Goal: Information Seeking & Learning: Check status

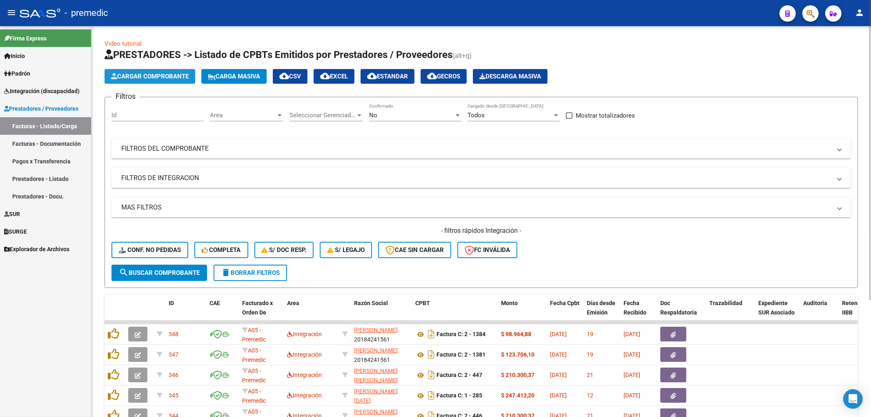
click at [166, 73] on span "Cargar Comprobante" at bounding box center [150, 76] width 78 height 7
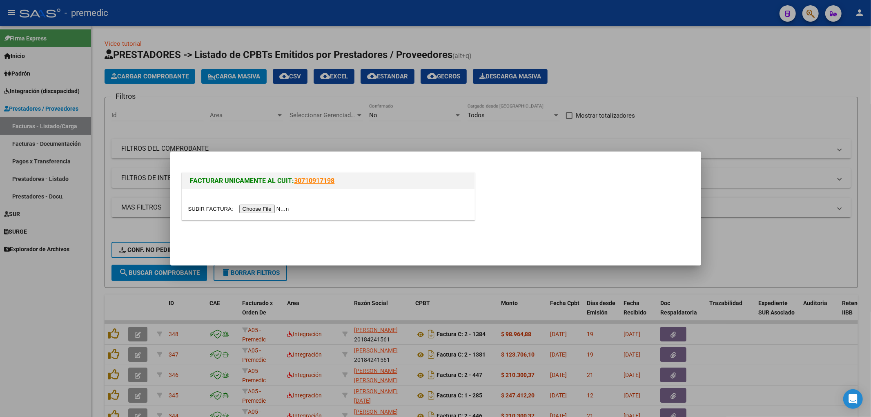
click at [272, 209] on input "file" at bounding box center [239, 209] width 103 height 9
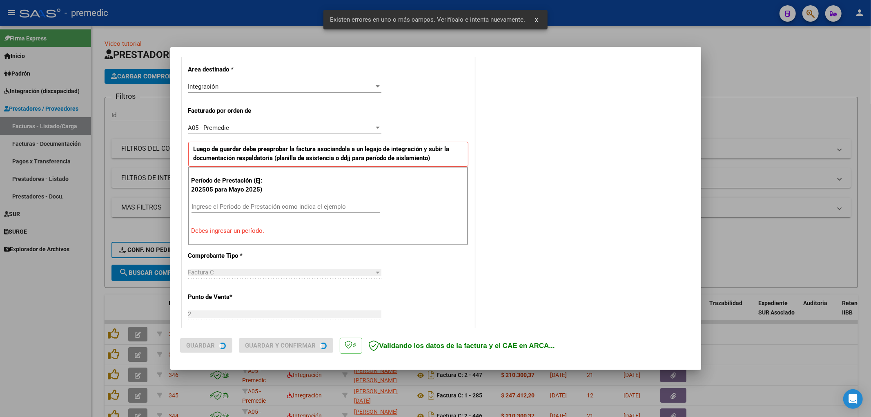
scroll to position [190, 0]
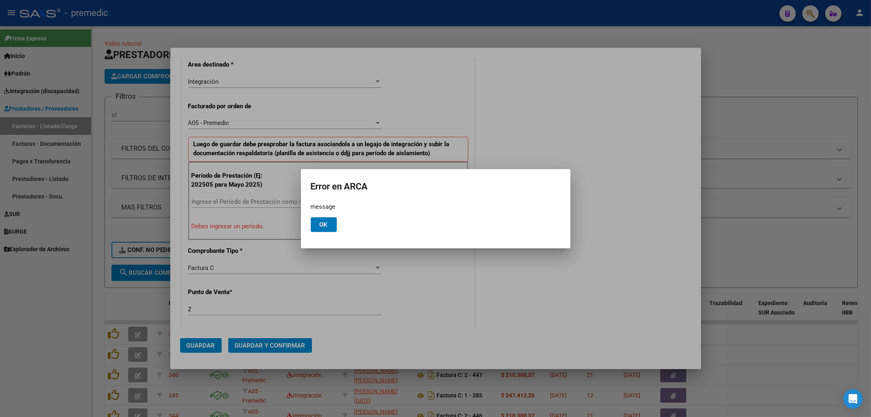
click at [324, 223] on span "Ok" at bounding box center [324, 224] width 8 height 7
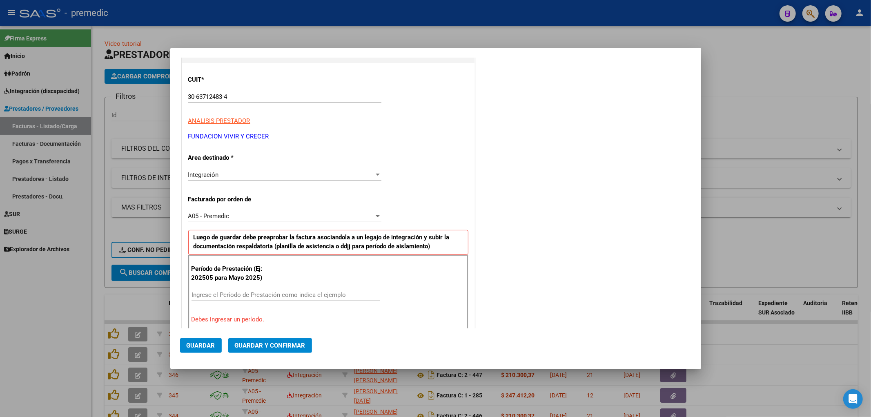
scroll to position [148, 0]
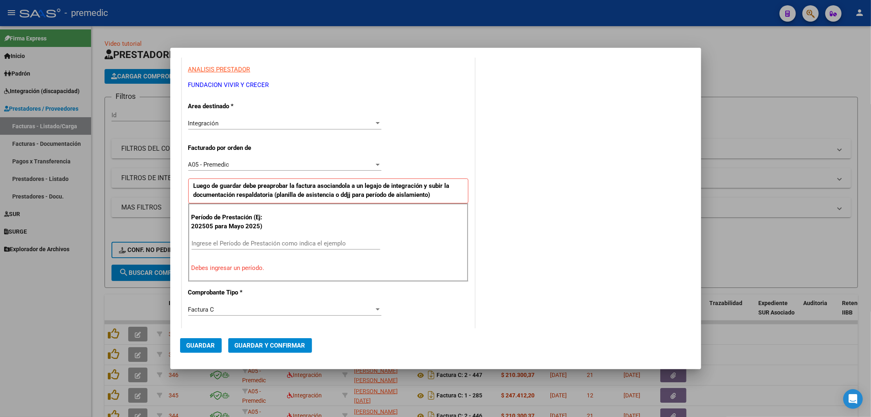
click at [308, 249] on div "Ingrese el Período de Prestación como indica el ejemplo" at bounding box center [286, 243] width 189 height 12
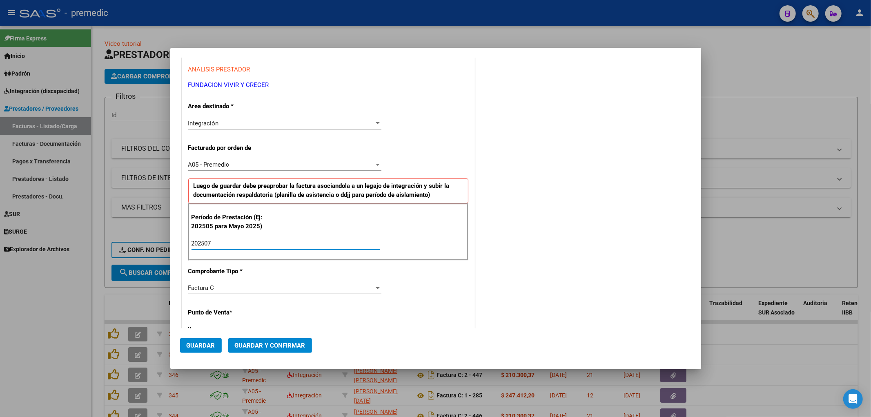
type input "202507"
click at [549, 210] on div "COMENTARIOS Comentarios De la Obra Social: Comentarios de la Obra Social (no vi…" at bounding box center [584, 317] width 215 height 798
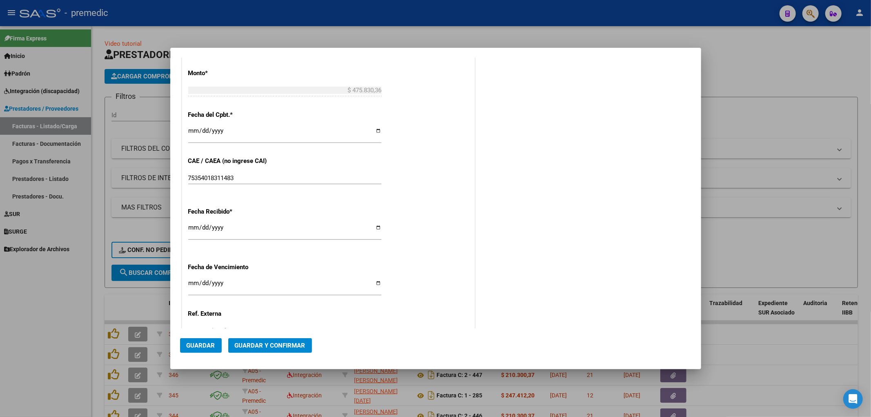
scroll to position [499, 0]
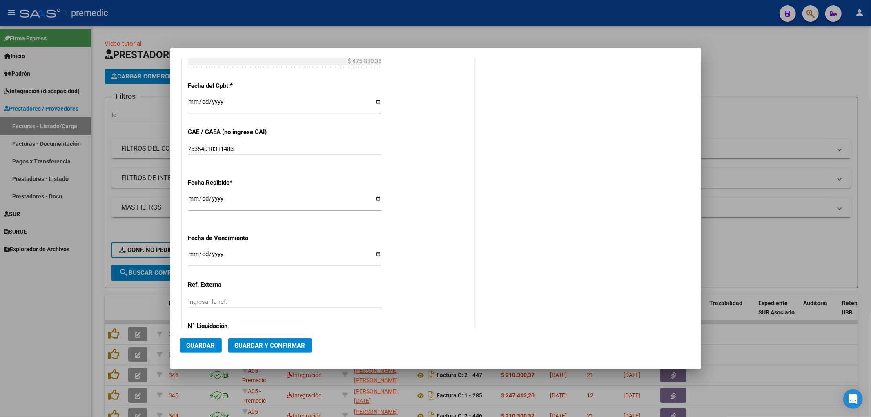
click at [191, 254] on input "Ingresar la fecha" at bounding box center [284, 257] width 193 height 13
type input "[DATE]"
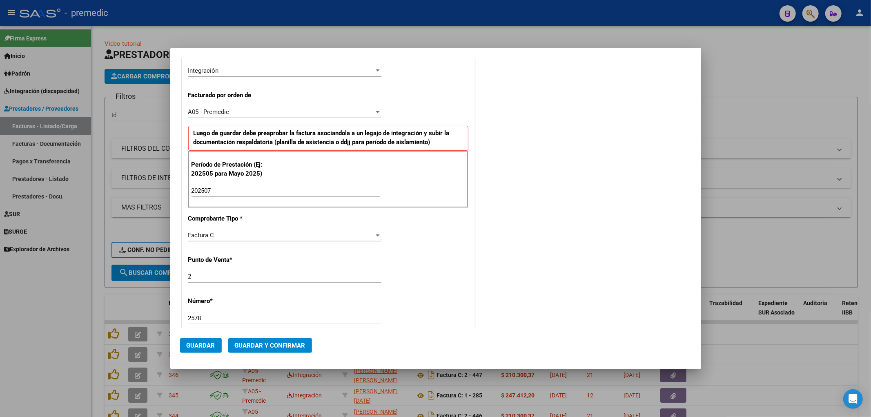
scroll to position [272, 0]
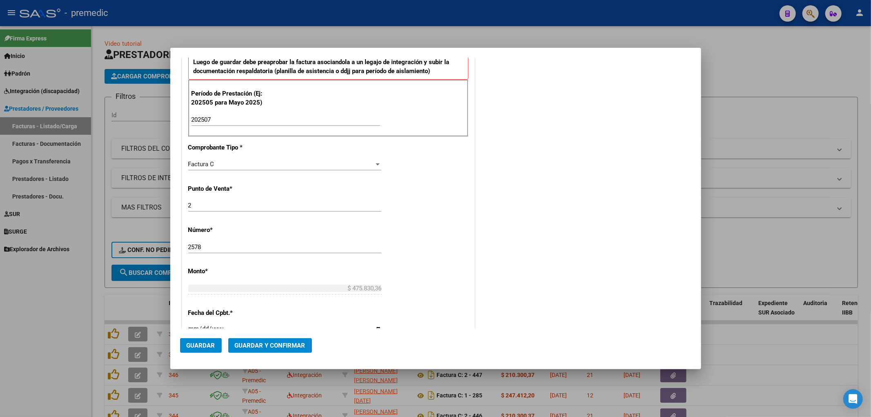
click at [203, 344] on span "Guardar" at bounding box center [201, 345] width 29 height 7
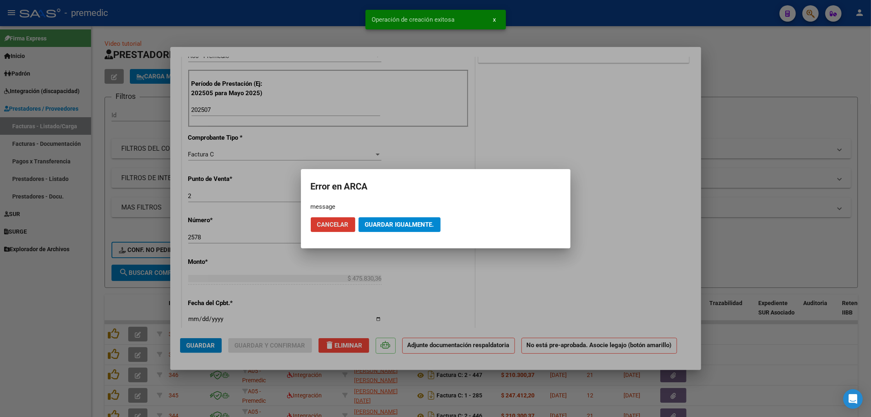
click at [431, 222] on span "Guardar igualmente." at bounding box center [399, 224] width 69 height 7
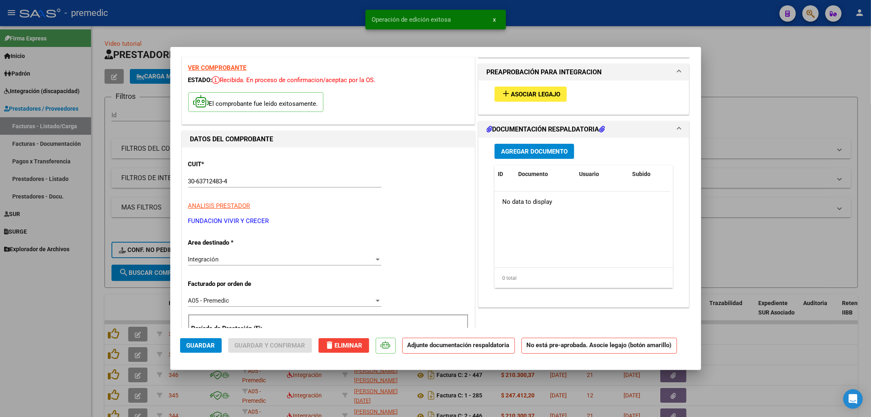
scroll to position [0, 0]
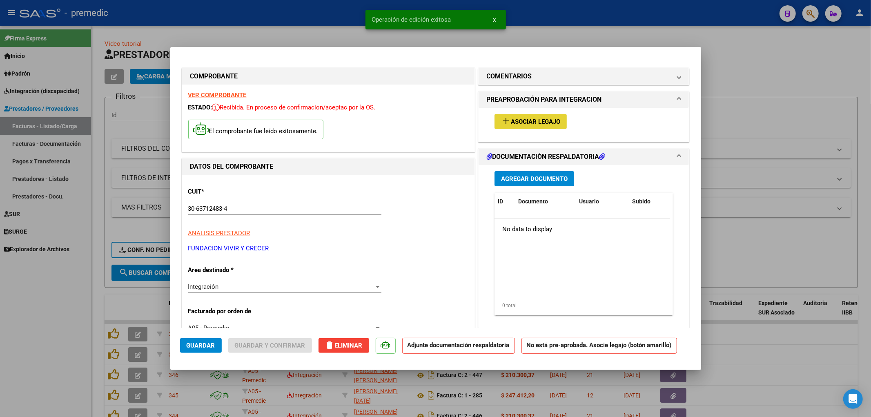
click at [525, 119] on span "Asociar Legajo" at bounding box center [535, 121] width 49 height 7
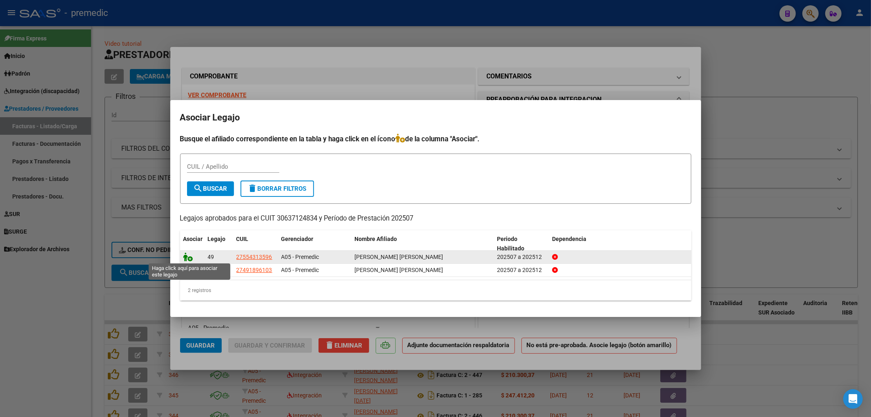
click at [188, 256] on icon at bounding box center [188, 256] width 10 height 9
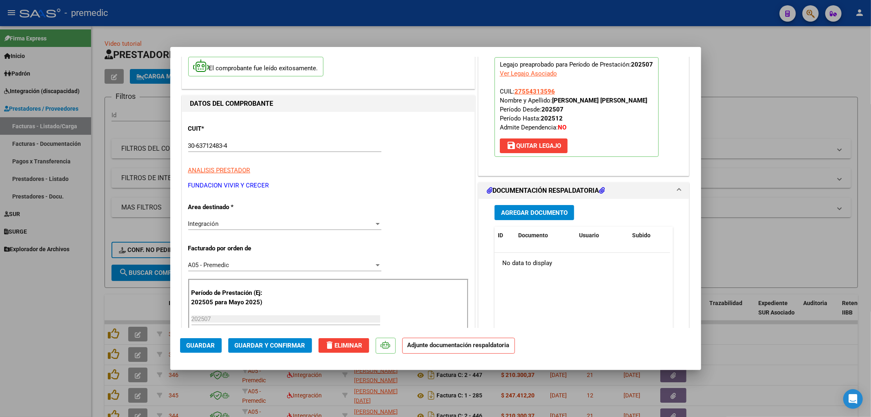
scroll to position [91, 0]
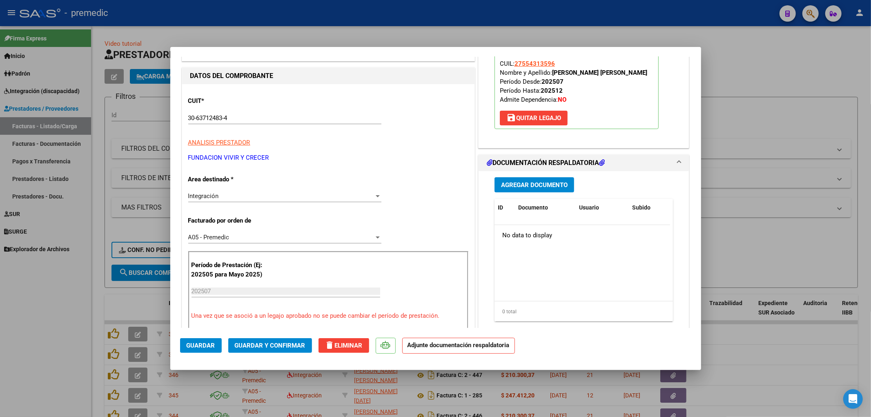
click at [548, 186] on span "Agregar Documento" at bounding box center [534, 184] width 67 height 7
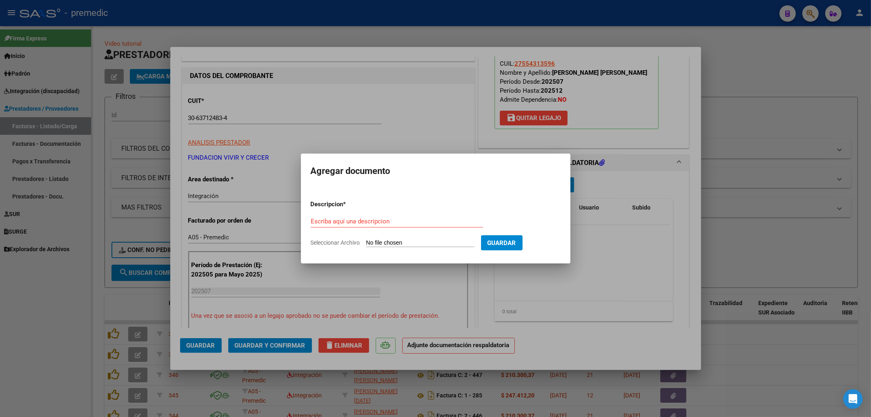
click at [414, 244] on input "Seleccionar Archivo" at bounding box center [420, 243] width 108 height 8
type input "C:\fakepath\[PERSON_NAME] AIE [DATE].pdf"
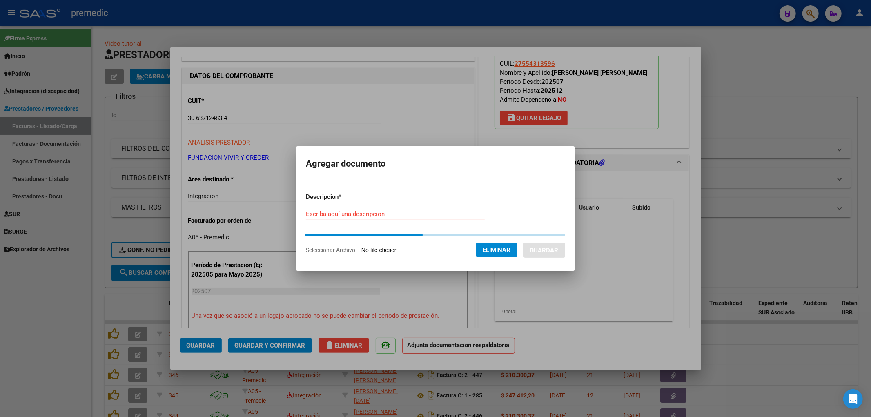
click at [313, 210] on input "Escriba aquí una descripcion" at bounding box center [395, 213] width 179 height 7
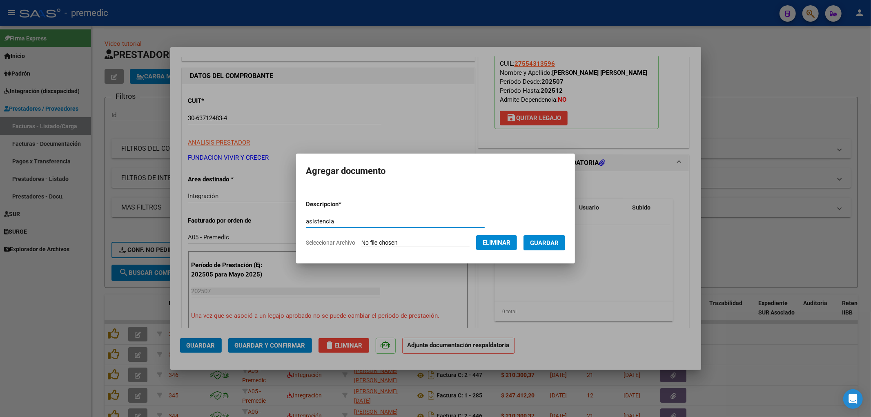
type input "asistencia"
click at [556, 241] on span "Guardar" at bounding box center [544, 242] width 29 height 7
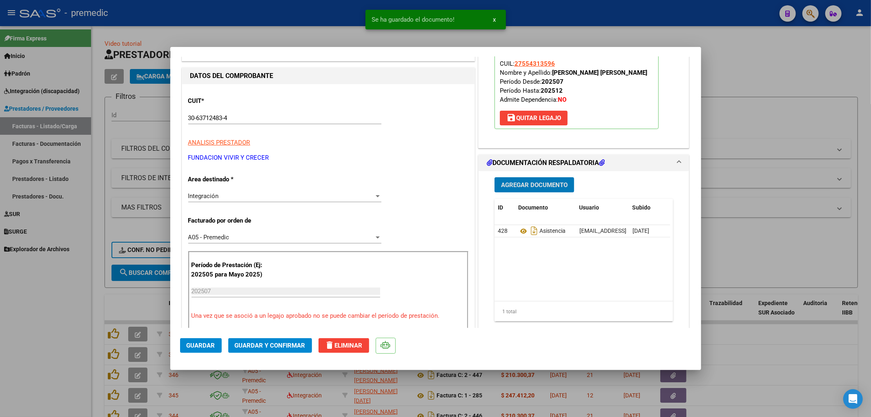
click at [201, 340] on button "Guardar" at bounding box center [201, 345] width 42 height 15
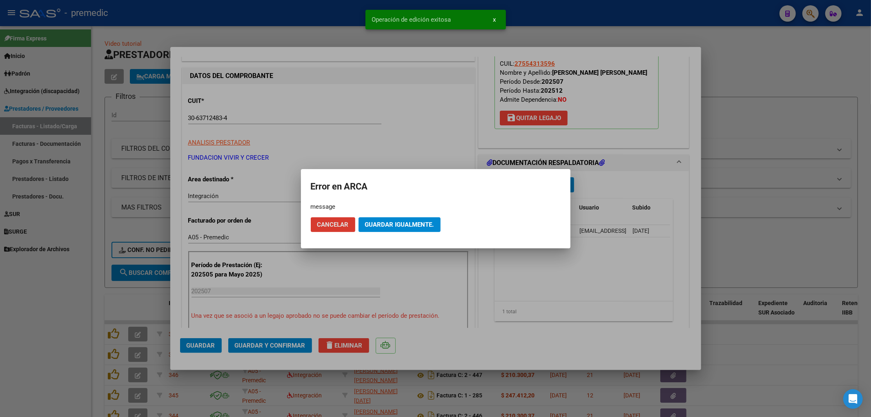
click at [401, 223] on span "Guardar igualmente." at bounding box center [399, 224] width 69 height 7
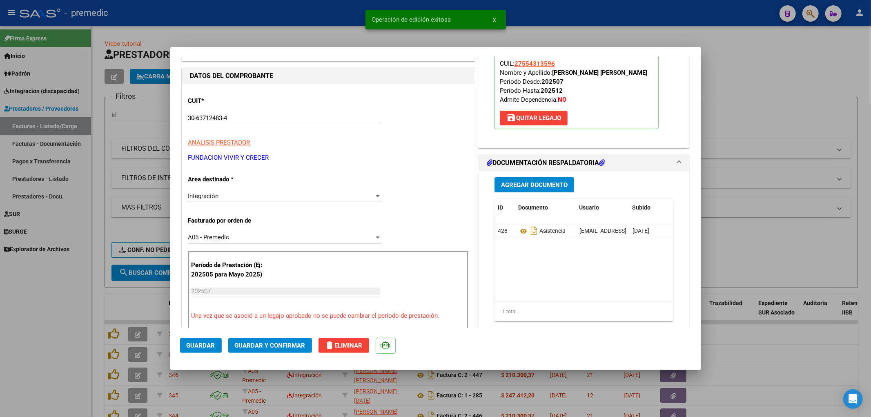
click at [778, 254] on div at bounding box center [435, 208] width 871 height 417
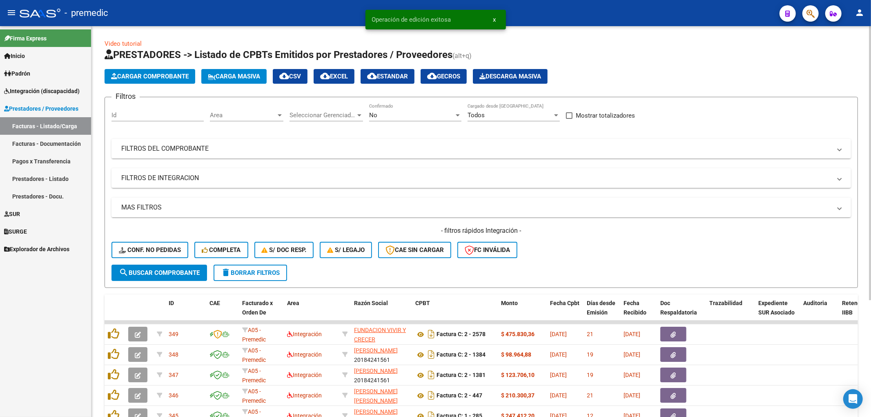
scroll to position [45, 0]
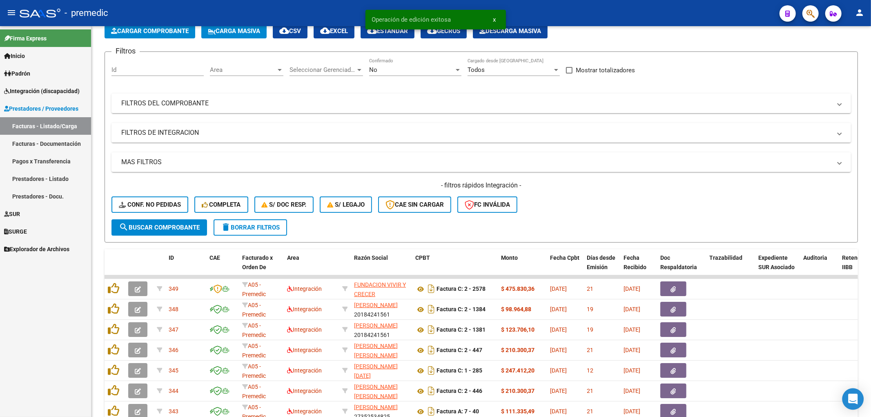
click at [851, 398] on icon "Open Intercom Messenger" at bounding box center [852, 399] width 9 height 11
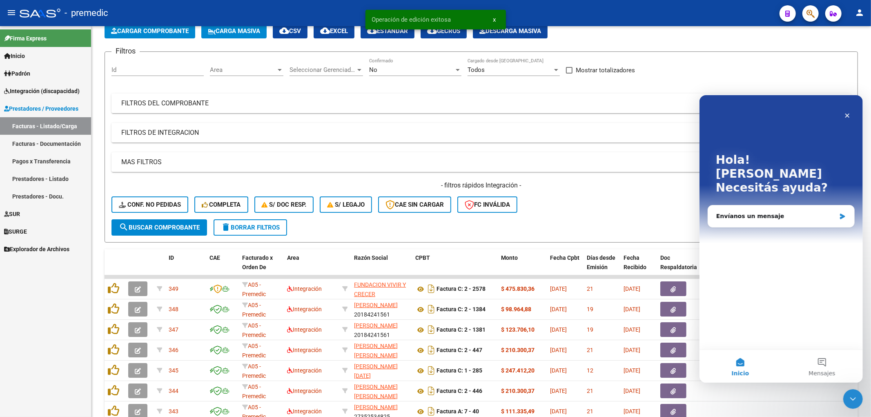
scroll to position [0, 0]
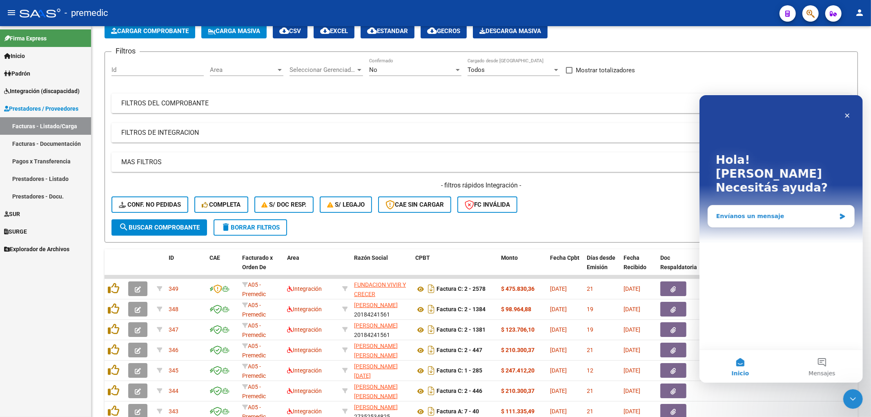
click at [746, 212] on div "Envíanos un mensaje" at bounding box center [776, 216] width 120 height 9
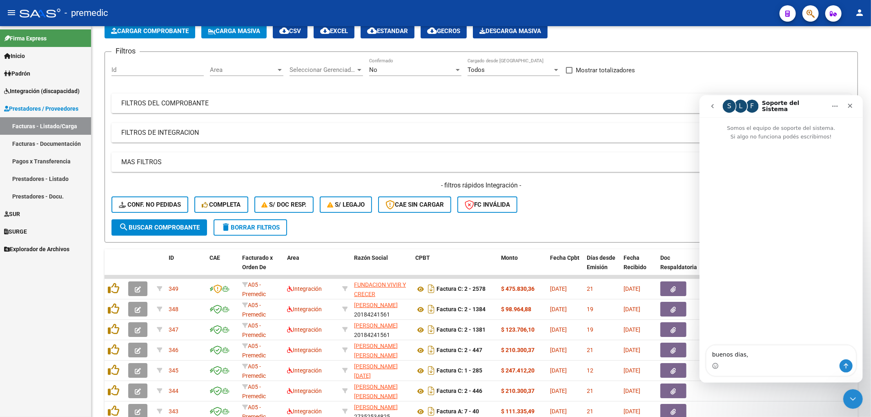
type textarea "buenos dias"
type textarea "consulta"
type textarea "consulta el SAAS esta teniendo algun inconveniente en el cruce con ARCA?"
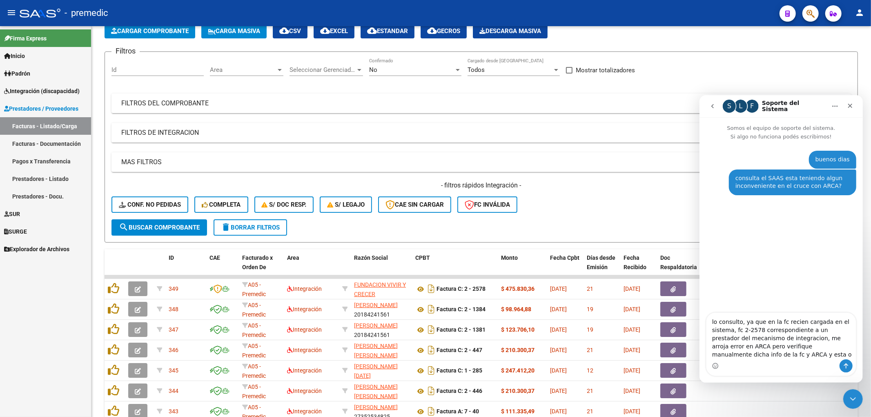
type textarea "lo consulto, ya que en la fc recien cargada en el sistema, fc 2-2578 correspond…"
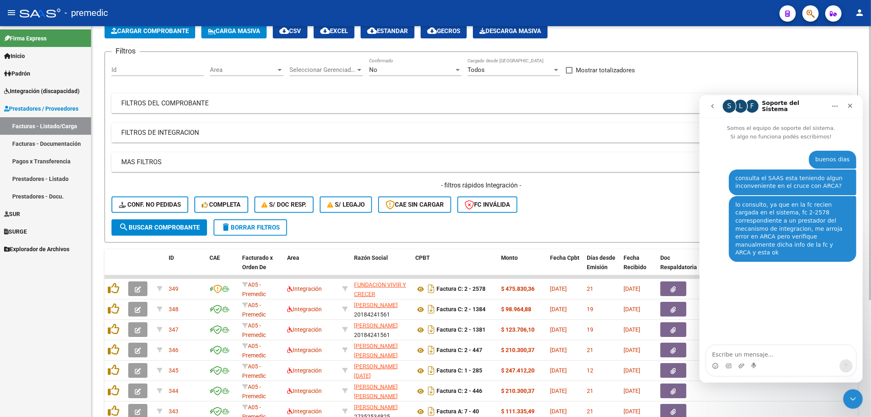
click at [482, 236] on form "Filtros Id Area Area Seleccionar Gerenciador Seleccionar Gerenciador No Confirm…" at bounding box center [482, 146] width 754 height 191
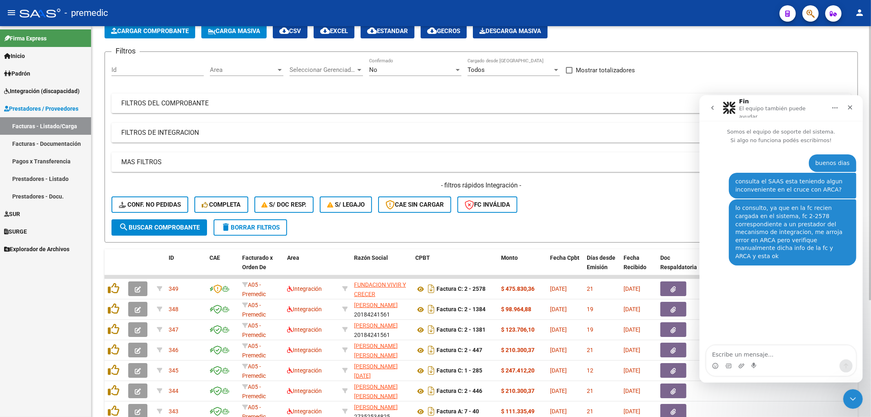
click at [549, 228] on form "Filtros Id Area Area Seleccionar Gerenciador Seleccionar Gerenciador No Confirm…" at bounding box center [482, 146] width 754 height 191
click at [851, 105] on icon "Cerrar" at bounding box center [850, 107] width 4 height 4
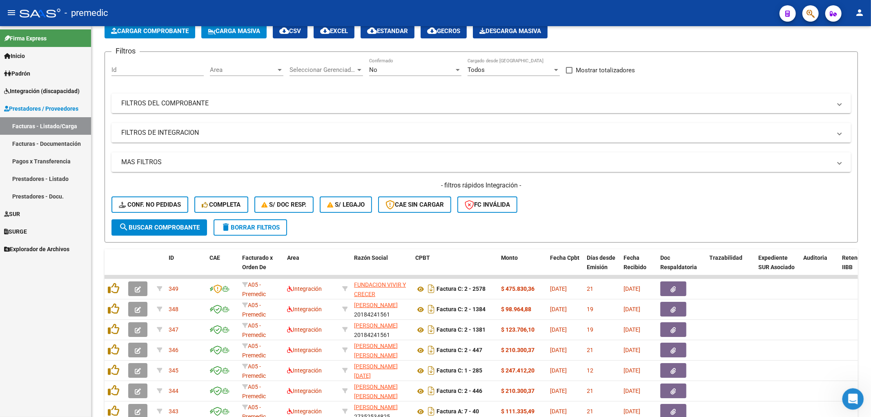
click at [856, 401] on div "Abrir Intercom Messenger" at bounding box center [852, 397] width 27 height 27
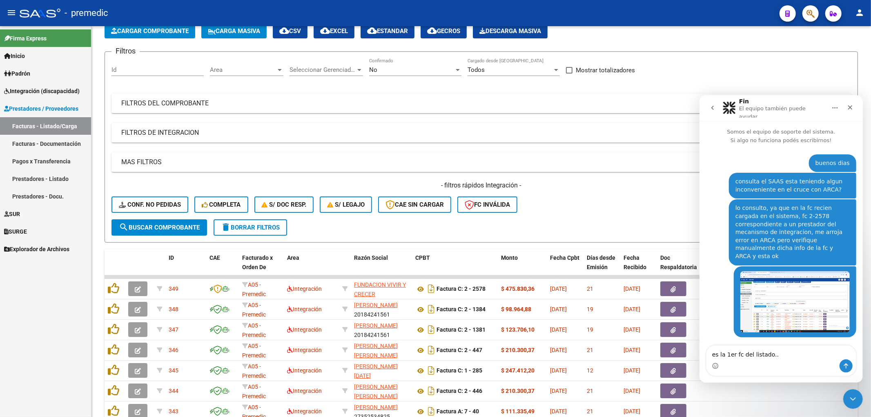
type textarea "es la 1er fc del listado..."
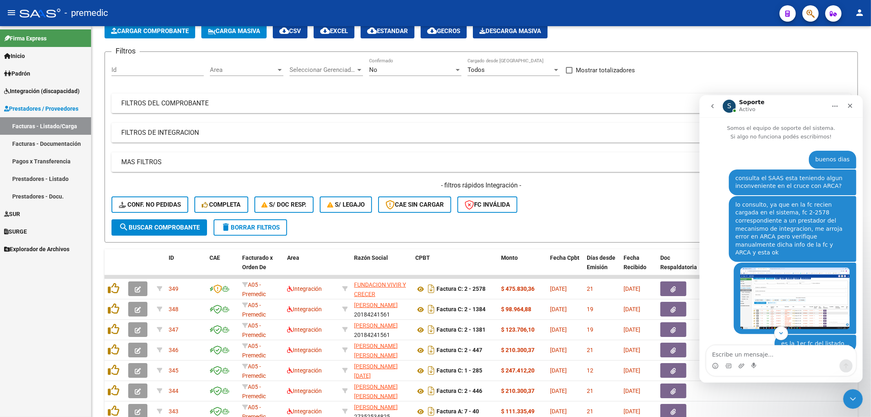
scroll to position [75, 0]
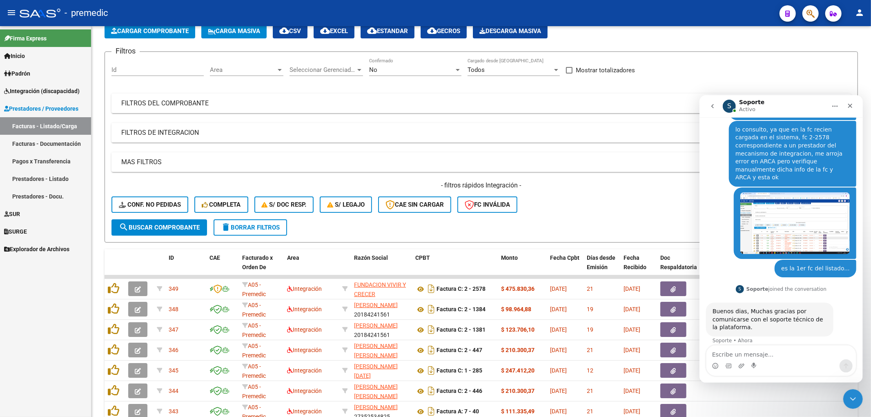
click at [33, 297] on div "Firma Express Inicio Calendario SSS Instructivos Contacto OS Padrón Análisis Af…" at bounding box center [45, 221] width 91 height 391
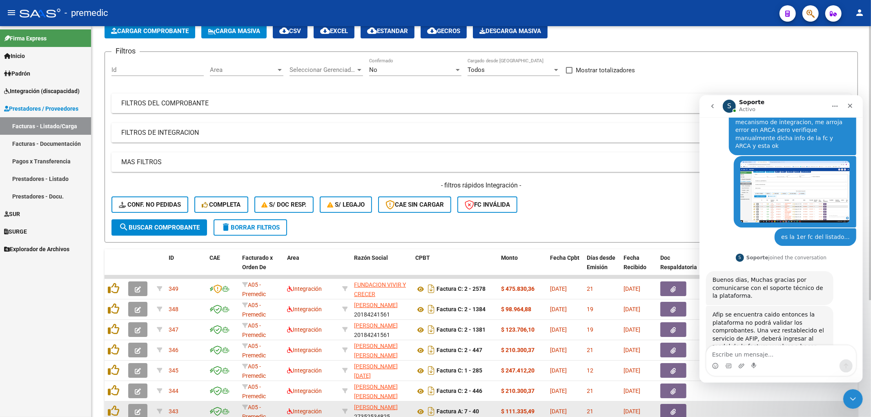
scroll to position [158, 0]
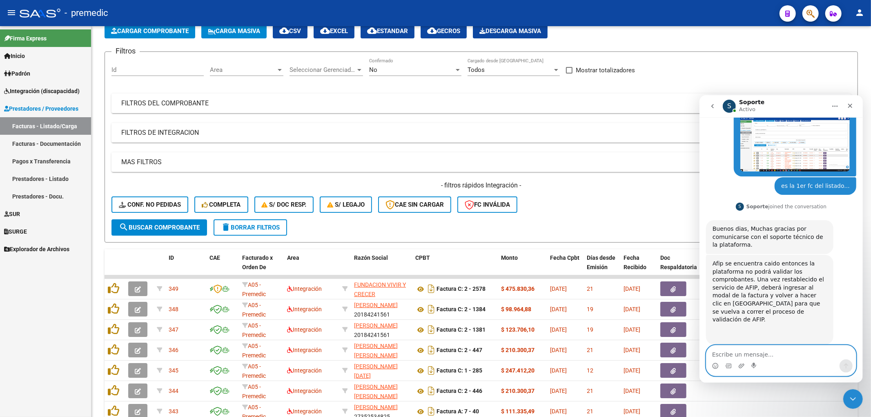
click at [794, 353] on textarea "Escribe un mensaje..." at bounding box center [781, 352] width 150 height 14
type textarea "ok, gracias por la data!"
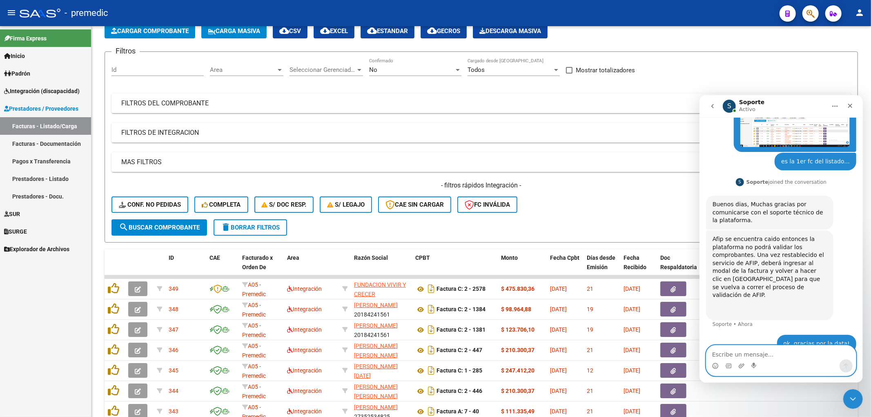
scroll to position [182, 0]
click at [37, 295] on div "Firma Express Inicio Calendario SSS Instructivos Contacto OS Padrón Análisis Af…" at bounding box center [45, 221] width 91 height 391
click at [846, 103] on div "Cerrar" at bounding box center [850, 105] width 15 height 15
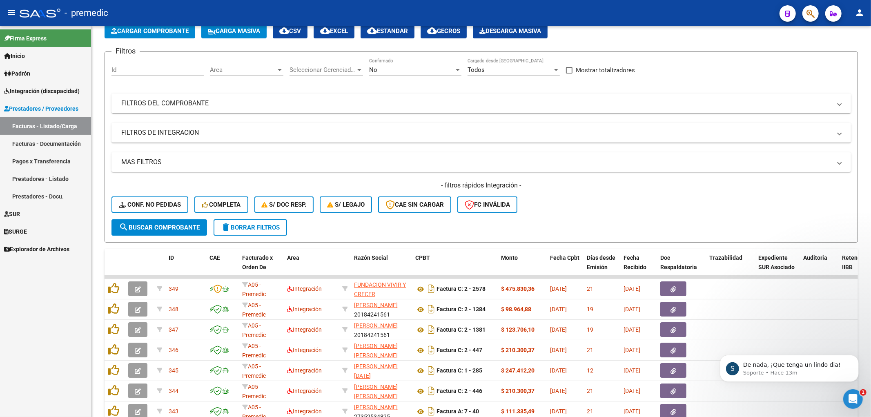
scroll to position [206, 0]
click at [845, 395] on div "Abrir Intercom Messenger" at bounding box center [852, 397] width 27 height 27
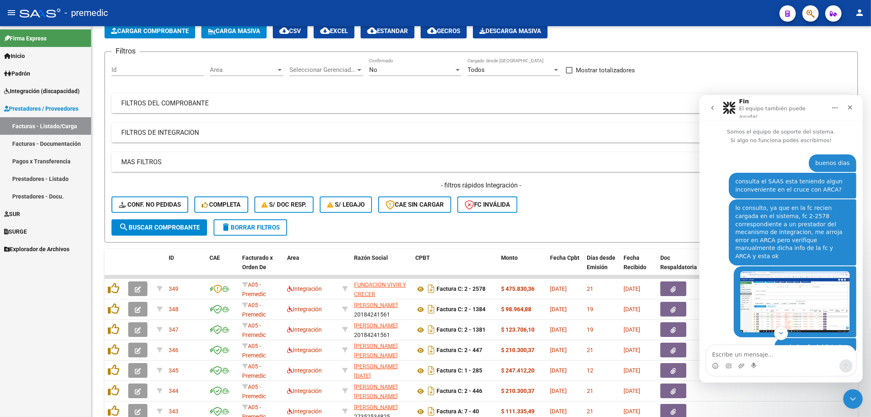
scroll to position [1, 0]
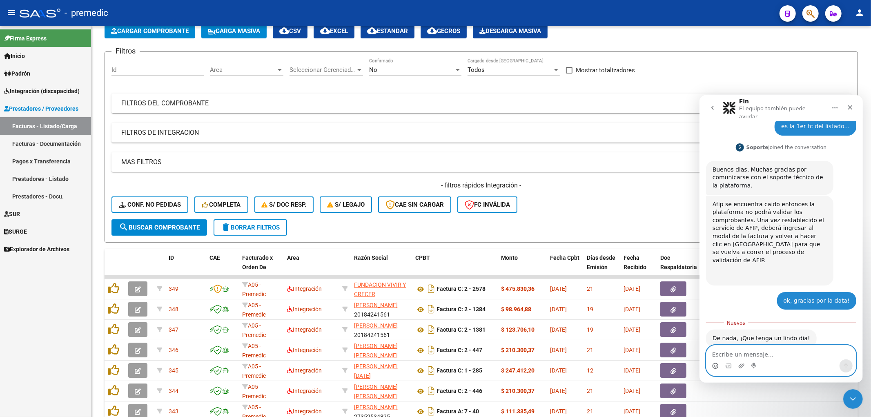
click at [717, 365] on icon "Selector de emoji" at bounding box center [715, 365] width 7 height 7
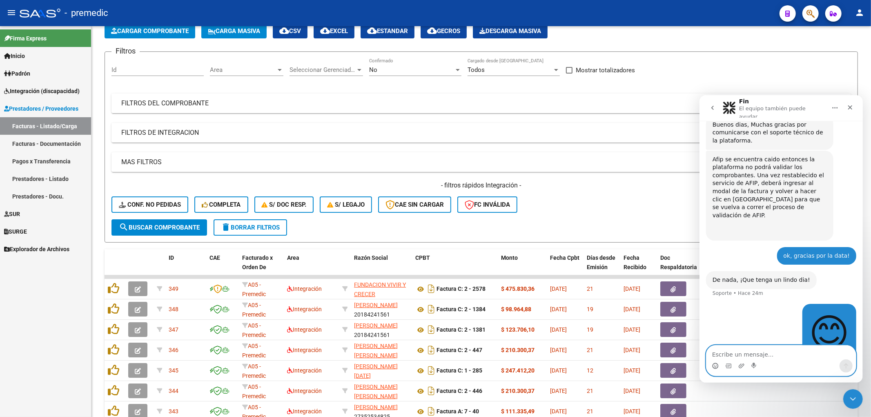
scroll to position [267, 0]
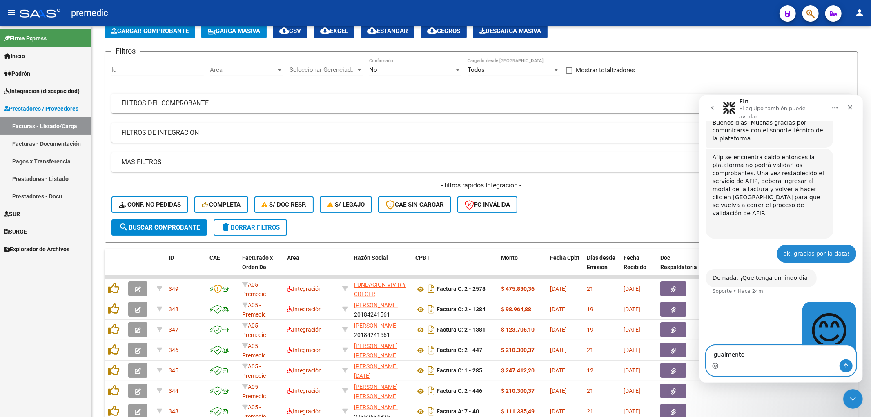
type textarea "igualmente!"
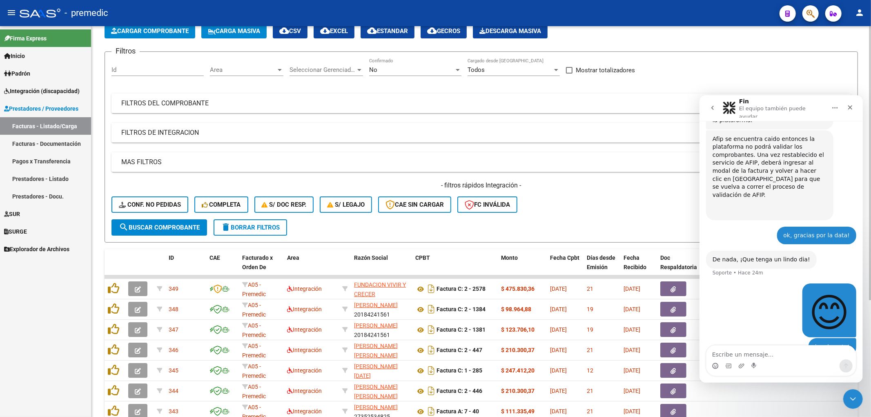
click at [589, 217] on div "- filtros rápidos Integración - Conf. no pedidas Completa S/ Doc Resp. S/ legaj…" at bounding box center [482, 200] width 740 height 38
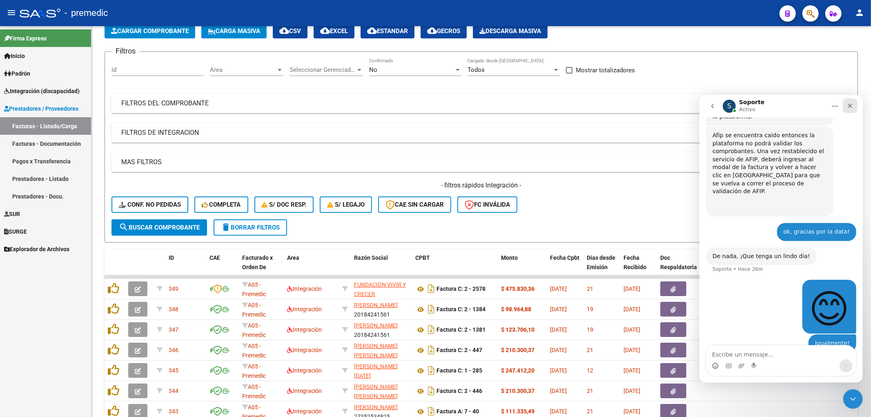
click at [853, 107] on icon "Cerrar" at bounding box center [850, 105] width 7 height 7
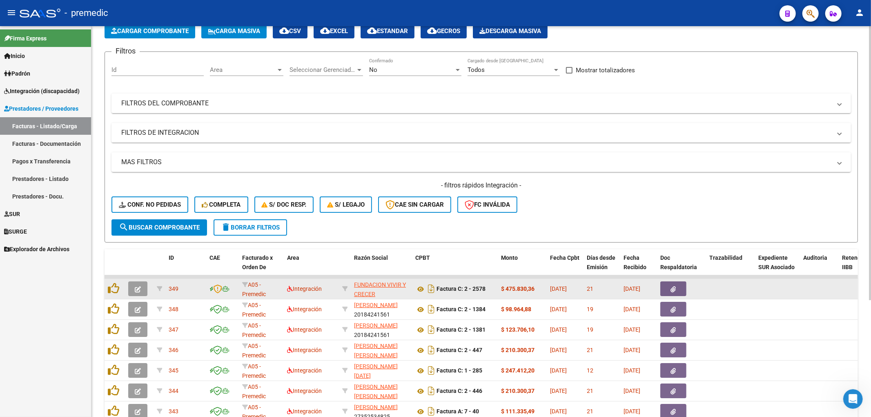
click at [141, 286] on button "button" at bounding box center [137, 288] width 19 height 15
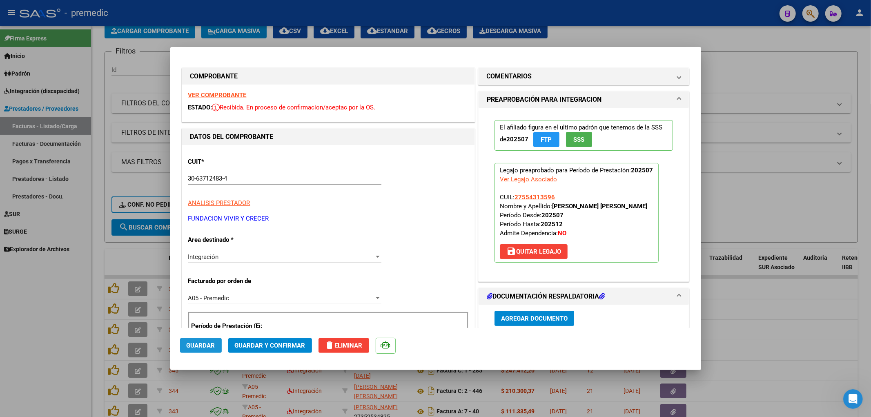
click at [206, 348] on span "Guardar" at bounding box center [201, 345] width 29 height 7
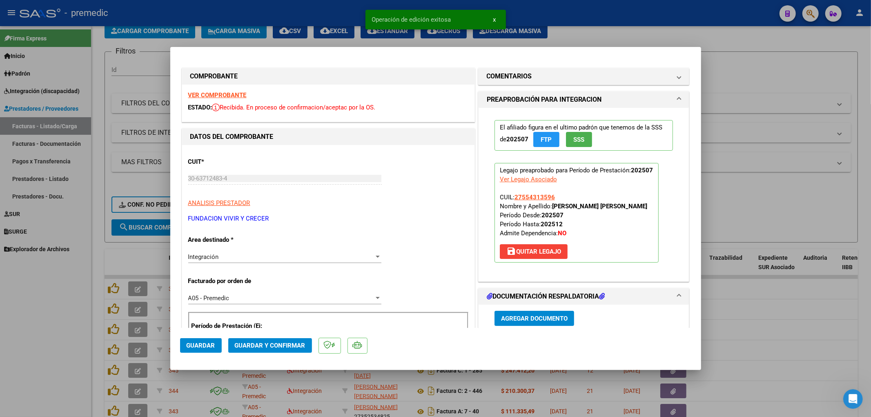
click at [752, 301] on div at bounding box center [435, 208] width 871 height 417
type input "$ 0,00"
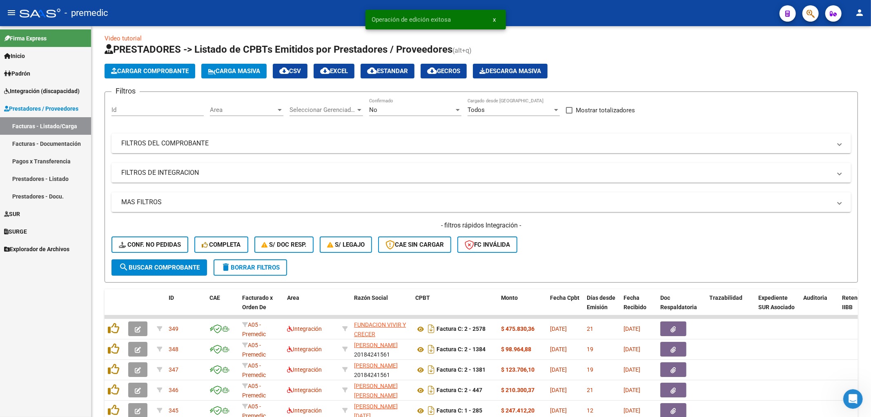
scroll to position [0, 0]
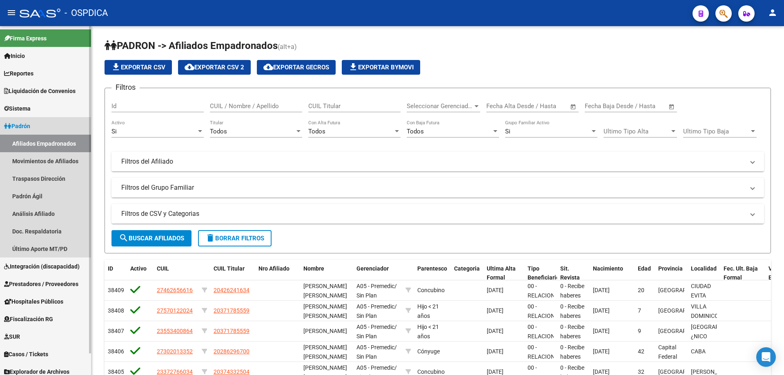
click at [26, 125] on span "Padrón" at bounding box center [17, 126] width 26 height 9
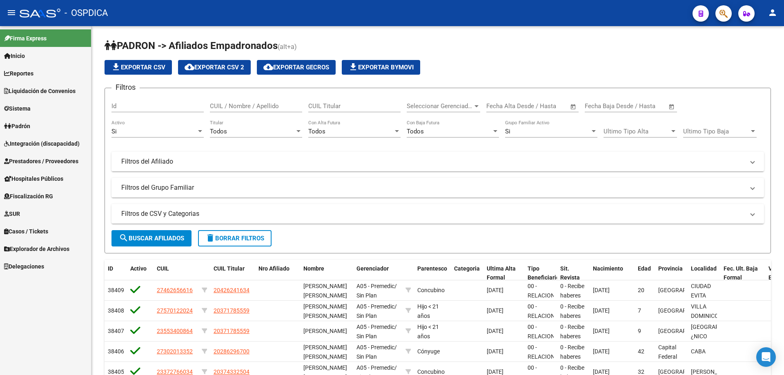
drag, startPoint x: 33, startPoint y: 125, endPoint x: 32, endPoint y: 135, distance: 10.2
click at [30, 126] on span "Padrón" at bounding box center [17, 126] width 26 height 9
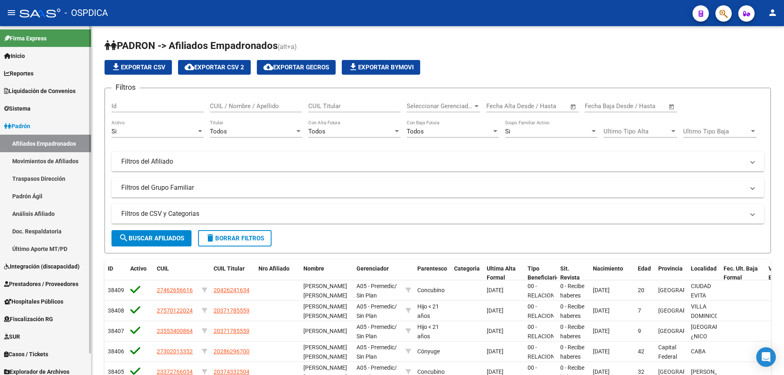
click at [32, 138] on link "Afiliados Empadronados" at bounding box center [45, 144] width 91 height 18
click at [31, 198] on link "Padrón Ágil" at bounding box center [45, 197] width 91 height 18
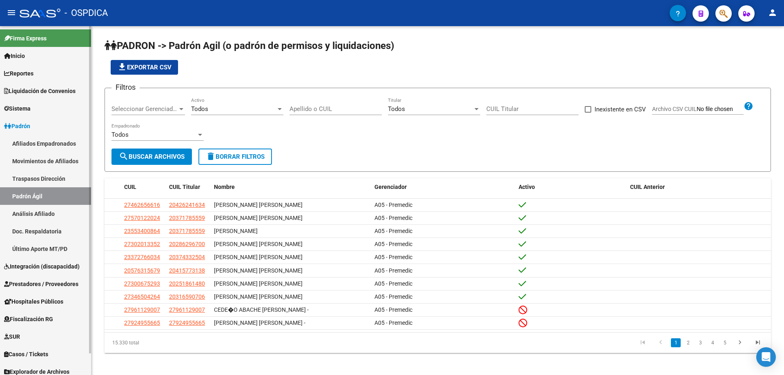
click at [45, 215] on link "Análisis Afiliado" at bounding box center [45, 214] width 91 height 18
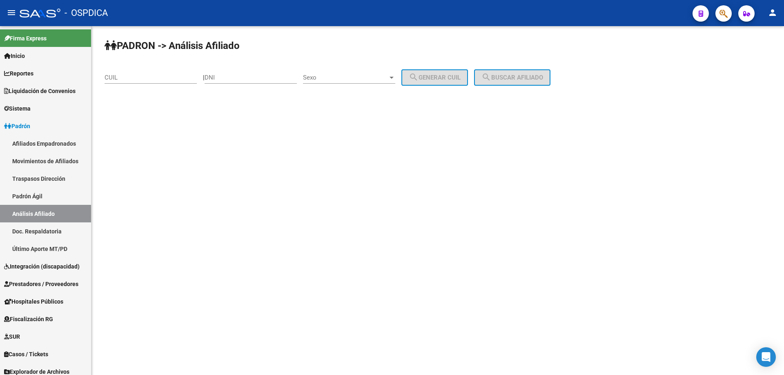
click at [240, 82] on div "DNI" at bounding box center [251, 75] width 92 height 18
paste input "31830013"
type input "31830013"
click at [357, 79] on span "Sexo" at bounding box center [345, 77] width 85 height 7
click at [342, 85] on span "Masculino" at bounding box center [358, 78] width 92 height 18
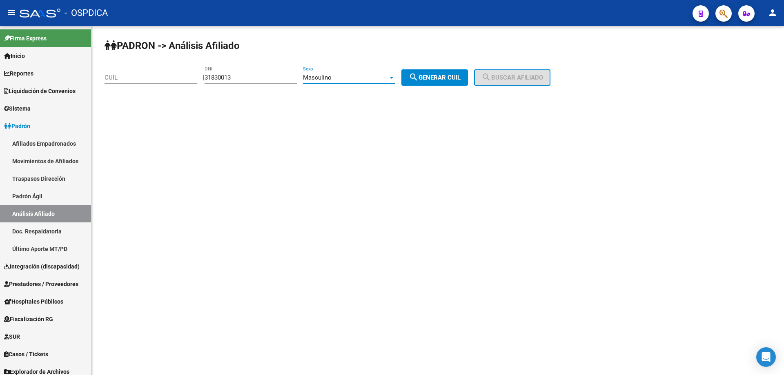
click at [428, 78] on span "search Generar CUIL" at bounding box center [435, 77] width 52 height 7
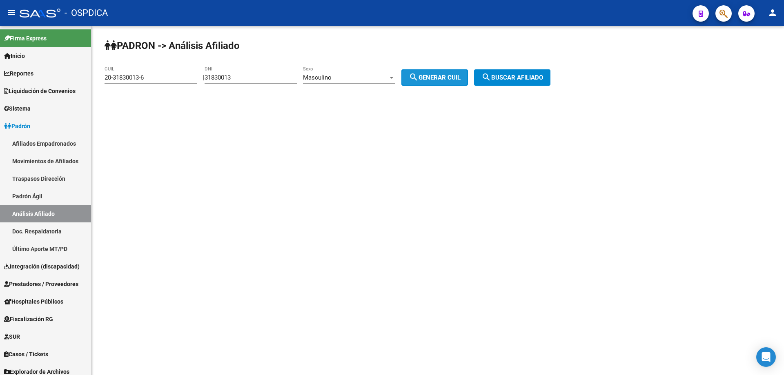
click at [551, 77] on button "search Buscar afiliado" at bounding box center [512, 77] width 76 height 16
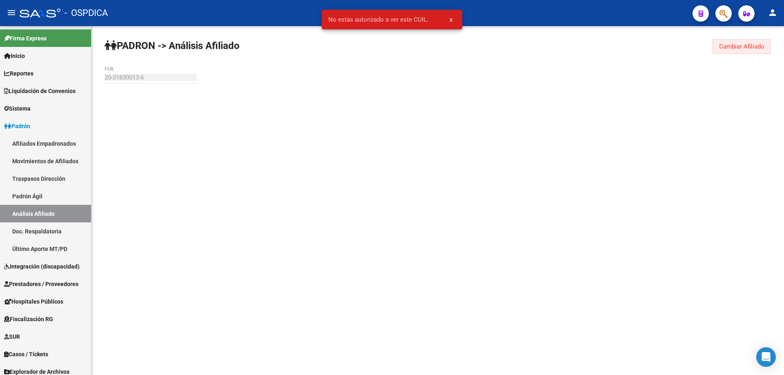
click at [765, 46] on button "Cambiar Afiliado" at bounding box center [742, 46] width 58 height 15
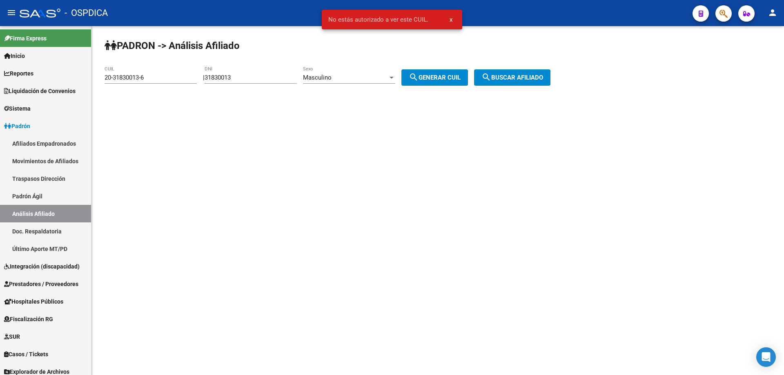
click at [353, 75] on div "Masculino" at bounding box center [345, 77] width 85 height 7
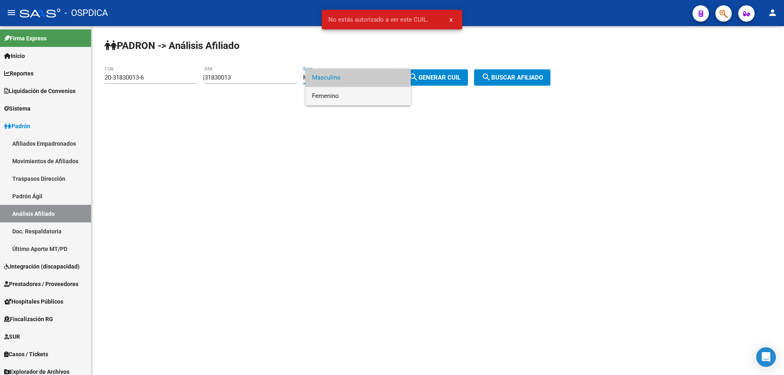
click at [330, 99] on span "Femenino" at bounding box center [358, 96] width 92 height 18
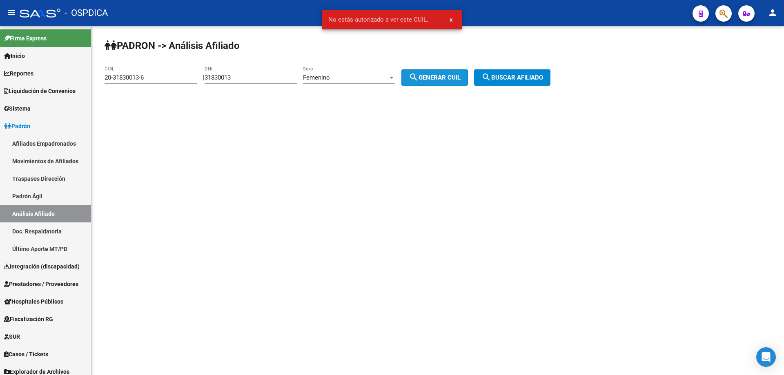
click at [446, 72] on button "search Generar CUIL" at bounding box center [435, 77] width 67 height 16
type input "27-31830013-0"
click at [518, 75] on span "search Buscar afiliado" at bounding box center [513, 77] width 62 height 7
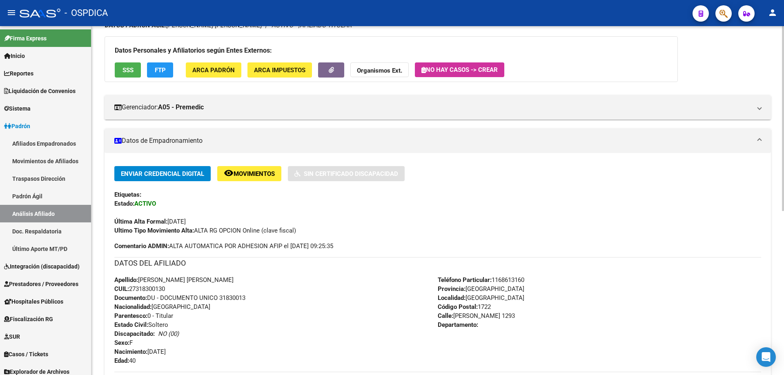
scroll to position [82, 0]
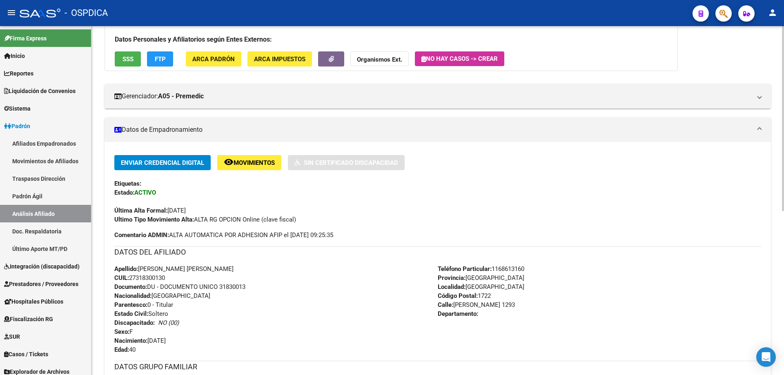
click at [400, 261] on div "DATOS DEL AFILIADO" at bounding box center [437, 255] width 647 height 18
